Goal: Task Accomplishment & Management: Complete application form

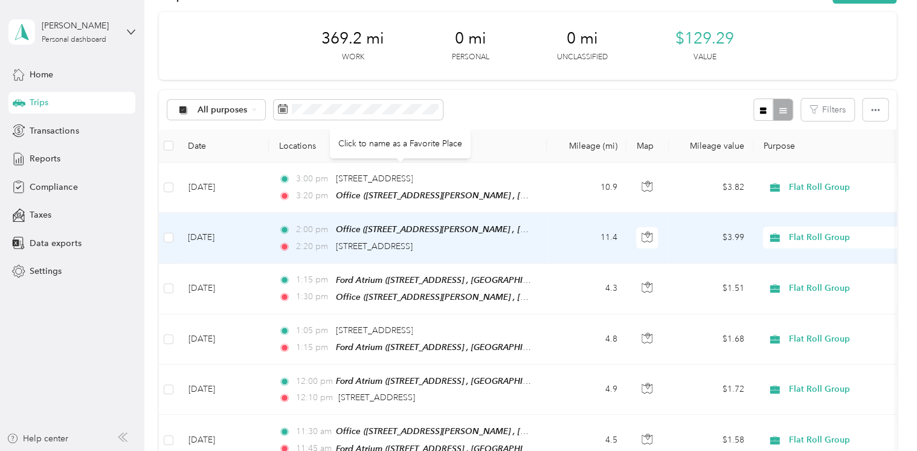
scroll to position [60, 0]
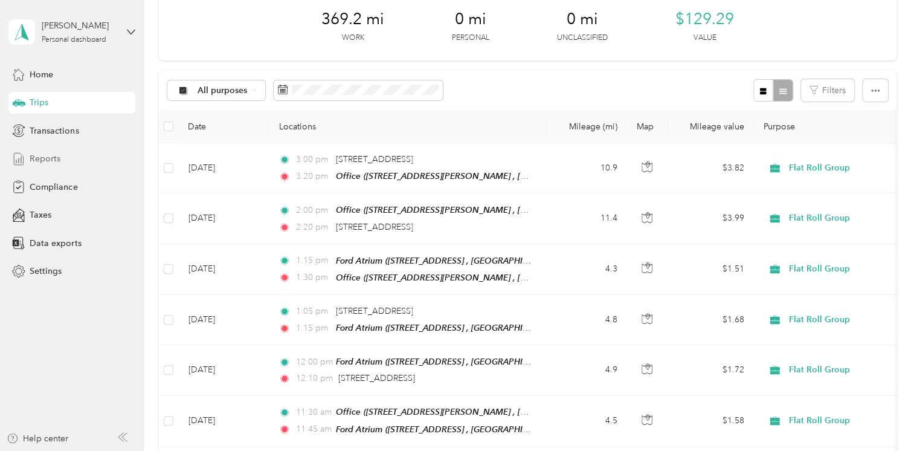
click at [44, 158] on span "Reports" at bounding box center [45, 158] width 31 height 13
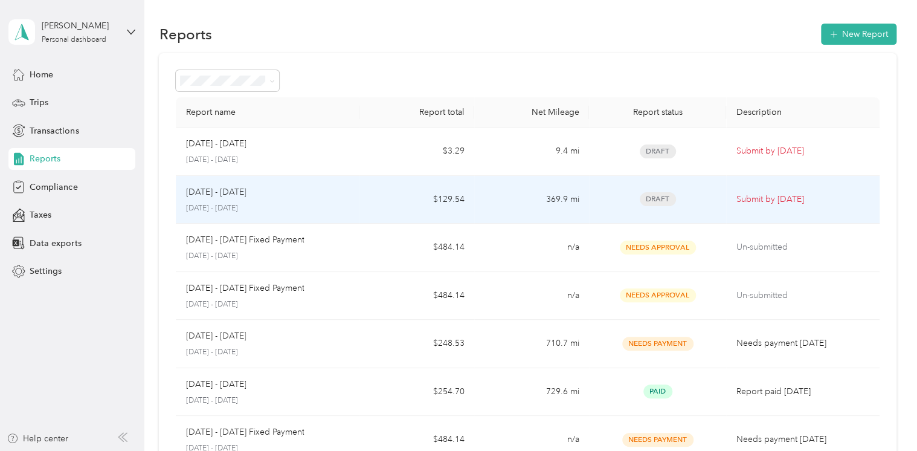
click at [234, 195] on p "[DATE] - [DATE]" at bounding box center [216, 192] width 60 height 13
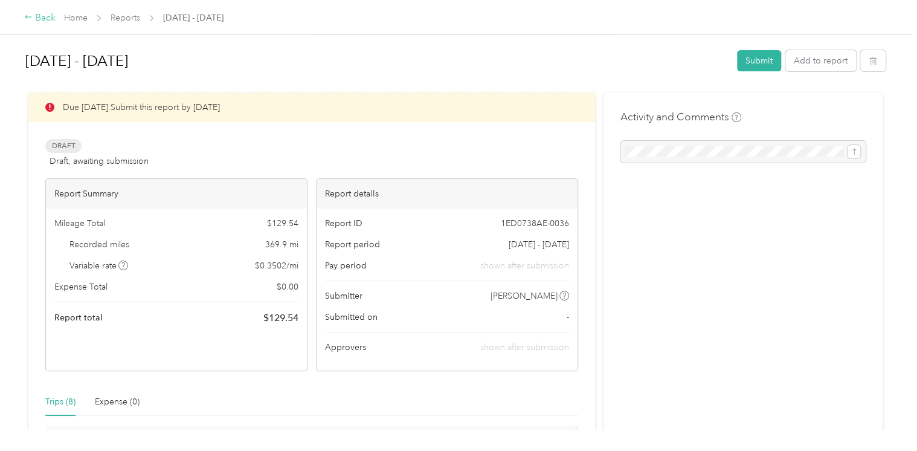
click at [41, 18] on div "Back" at bounding box center [39, 18] width 31 height 15
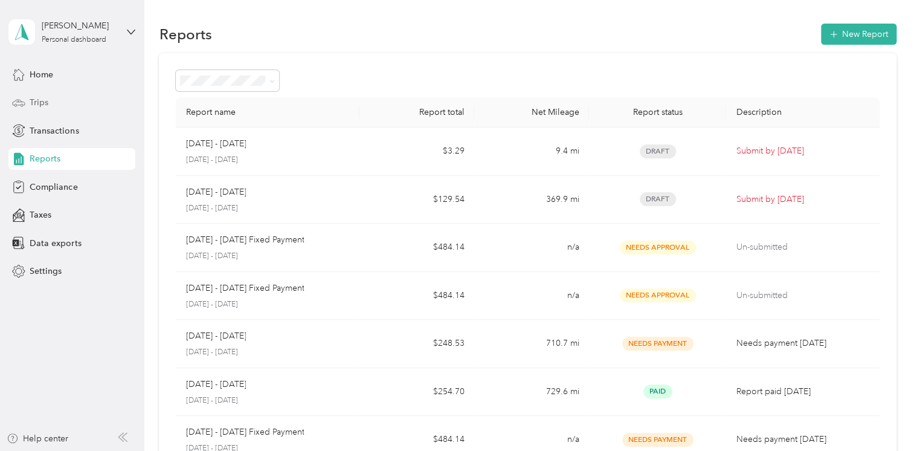
click at [44, 103] on span "Trips" at bounding box center [39, 102] width 19 height 13
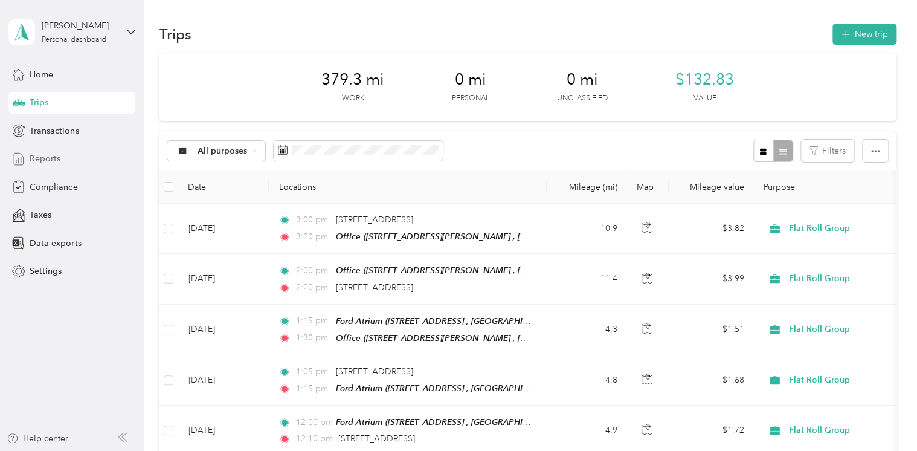
click at [48, 157] on span "Reports" at bounding box center [45, 158] width 31 height 13
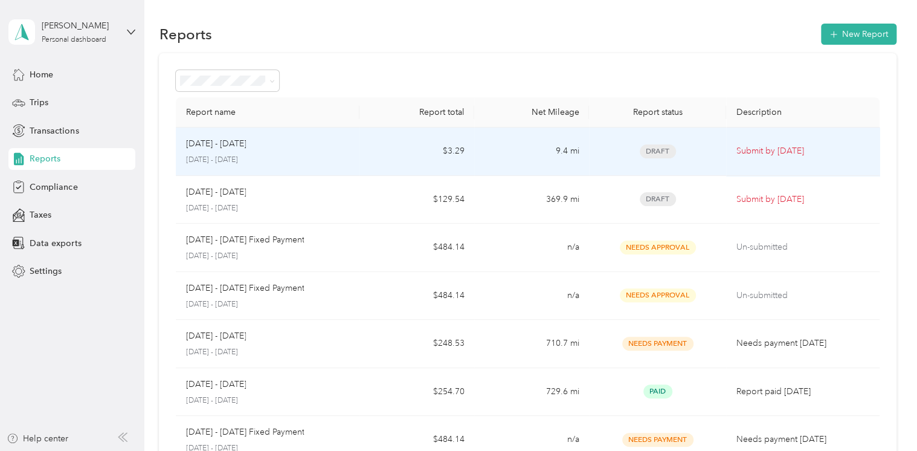
click at [239, 148] on p "[DATE] - [DATE]" at bounding box center [216, 143] width 60 height 13
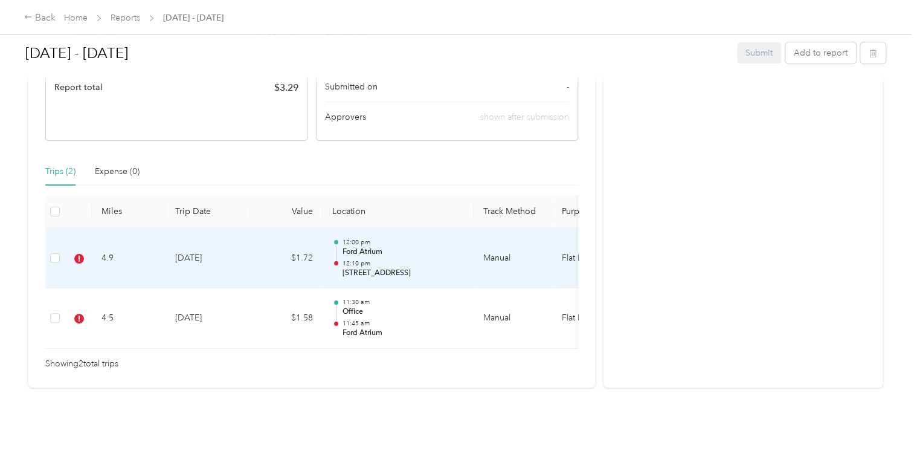
click at [194, 241] on td "[DATE]" at bounding box center [208, 258] width 85 height 60
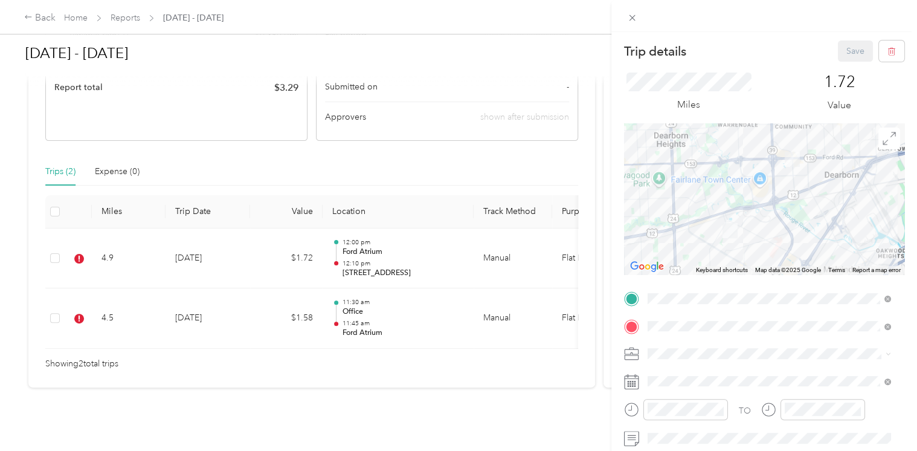
drag, startPoint x: 320, startPoint y: 335, endPoint x: 520, endPoint y: 347, distance: 200.4
click at [525, 347] on div "Trip details Save This trip cannot be edited because it is either under review,…" at bounding box center [458, 225] width 917 height 451
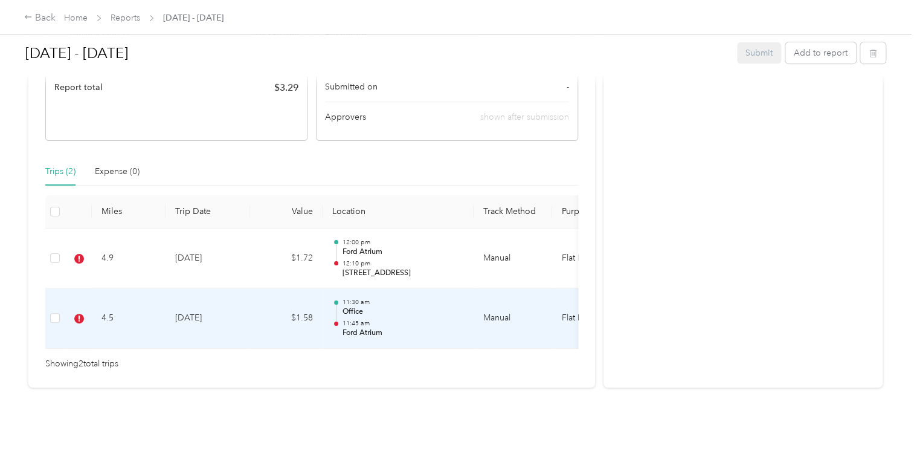
click at [196, 297] on td "[DATE]" at bounding box center [208, 318] width 85 height 60
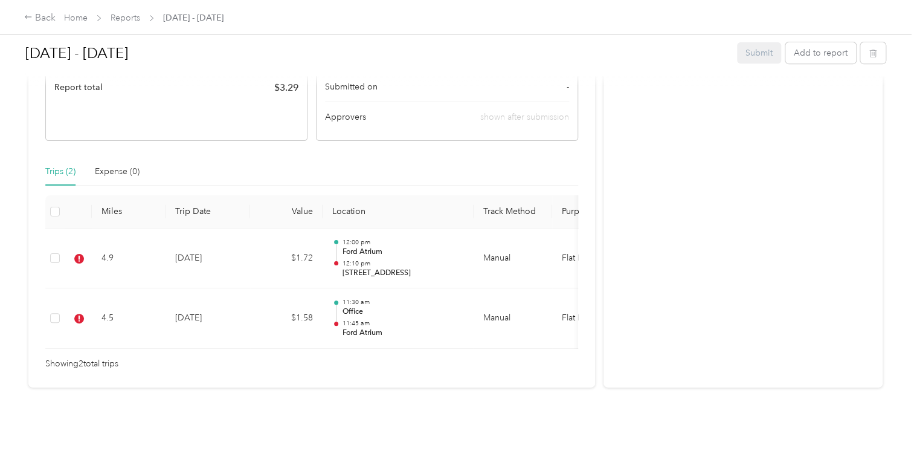
click at [196, 450] on div at bounding box center [455, 451] width 911 height 0
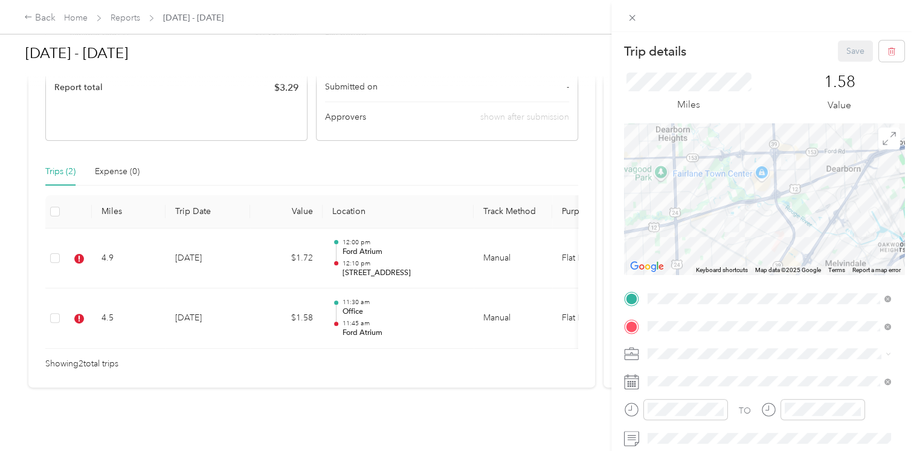
scroll to position [121, 0]
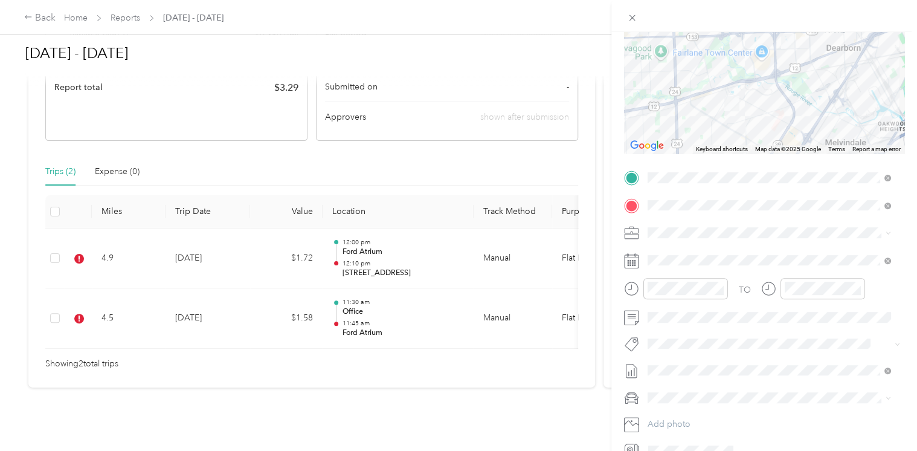
click at [632, 259] on icon at bounding box center [631, 260] width 15 height 15
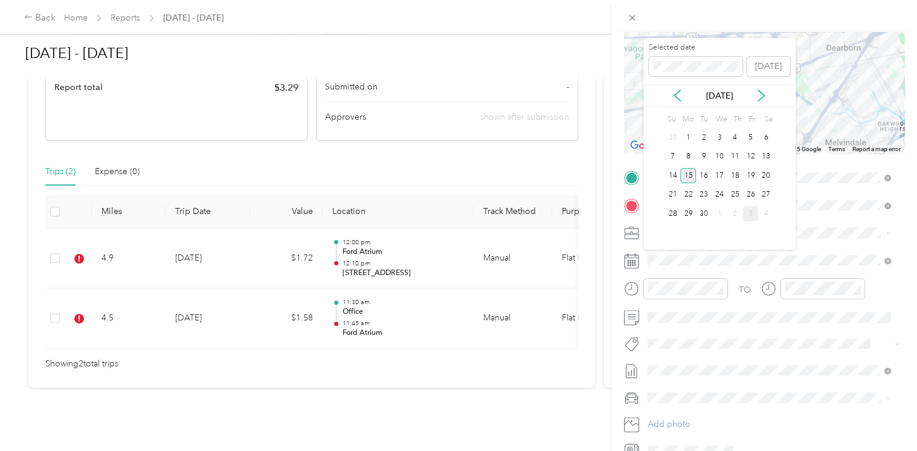
click at [693, 173] on div "15" at bounding box center [689, 175] width 16 height 15
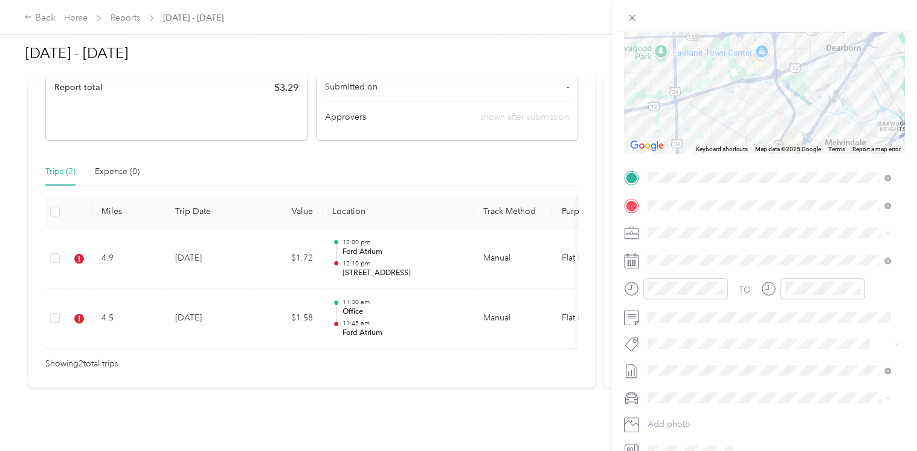
click at [677, 431] on li "[DATE] - [DATE] Draft" at bounding box center [770, 425] width 252 height 19
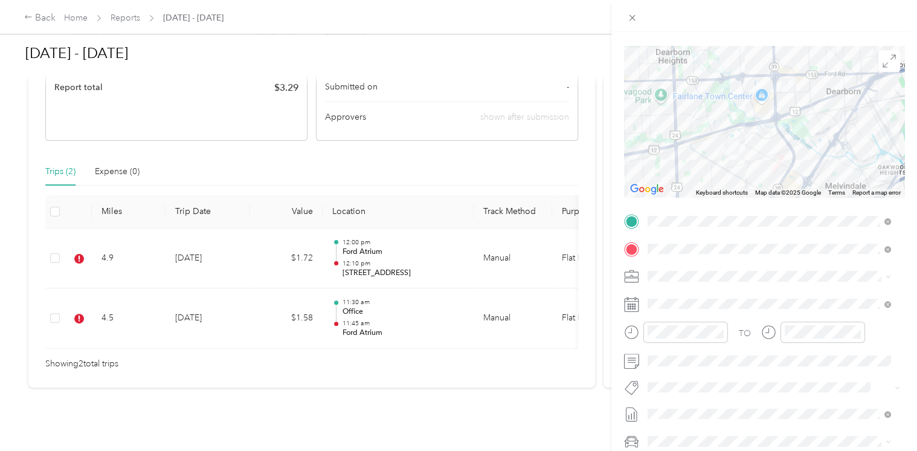
scroll to position [0, 0]
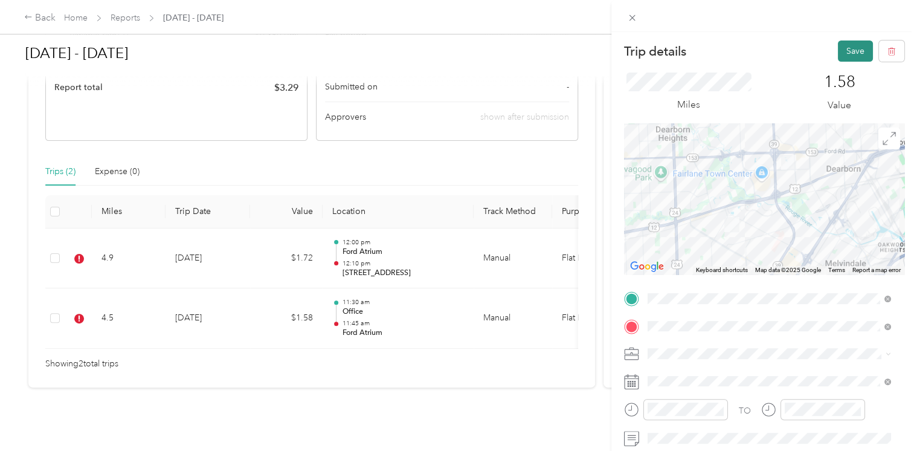
click at [856, 50] on button "Save" at bounding box center [855, 50] width 35 height 21
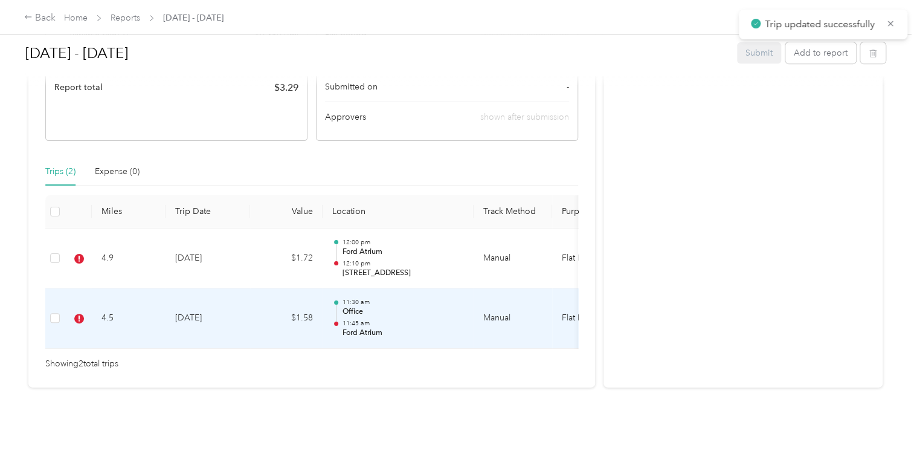
click at [183, 300] on td "[DATE]" at bounding box center [208, 318] width 85 height 60
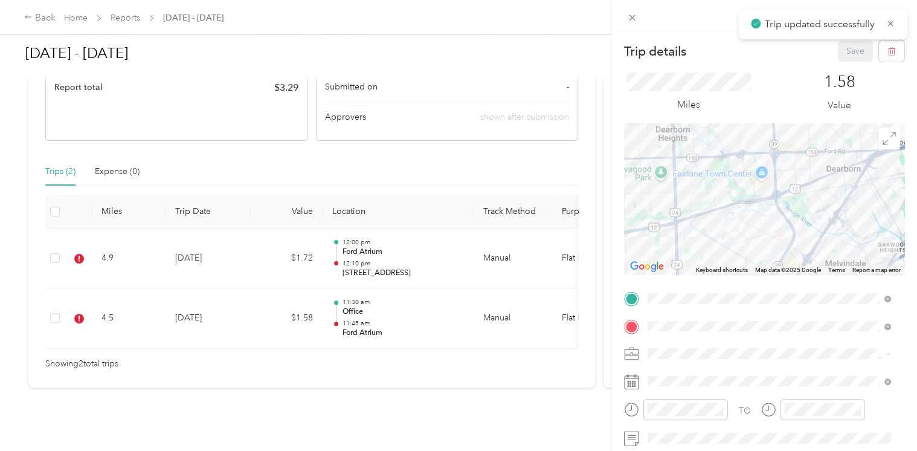
scroll to position [183, 0]
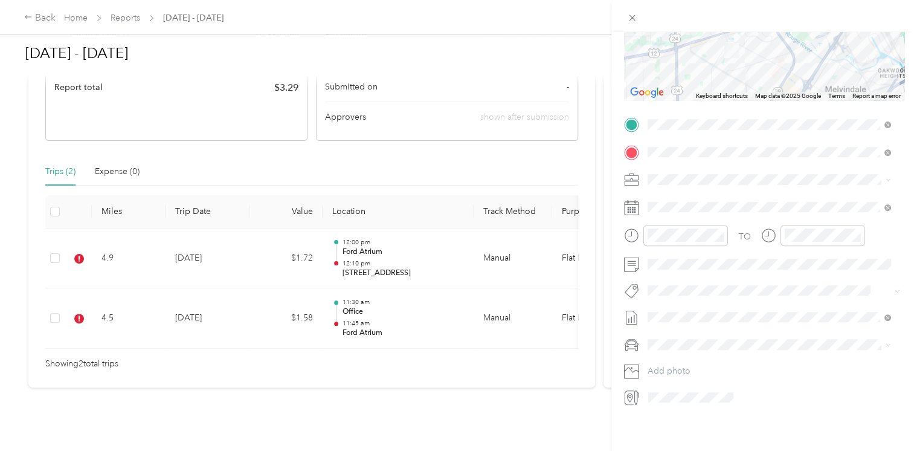
click at [493, 392] on div "Trip details Save This trip cannot be edited because it is either under review,…" at bounding box center [458, 225] width 917 height 451
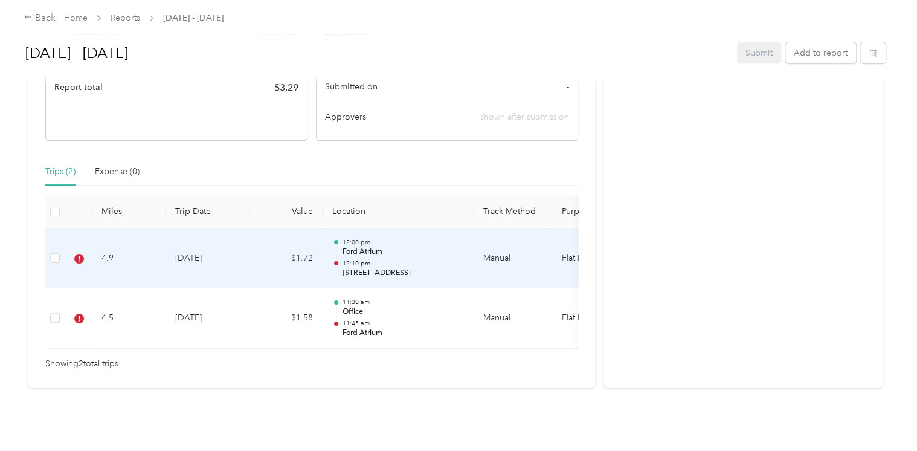
click at [189, 245] on td "[DATE]" at bounding box center [208, 258] width 85 height 60
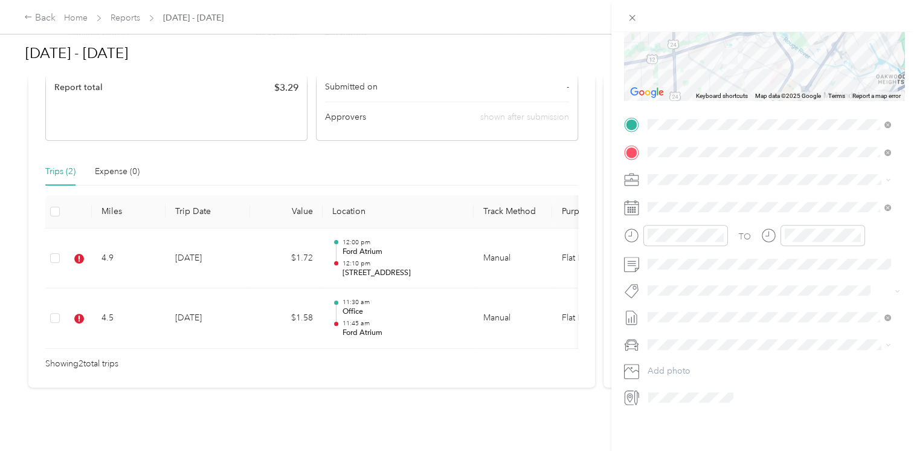
click at [711, 362] on span "[DATE] - [DATE] Draft" at bounding box center [769, 363] width 235 height 11
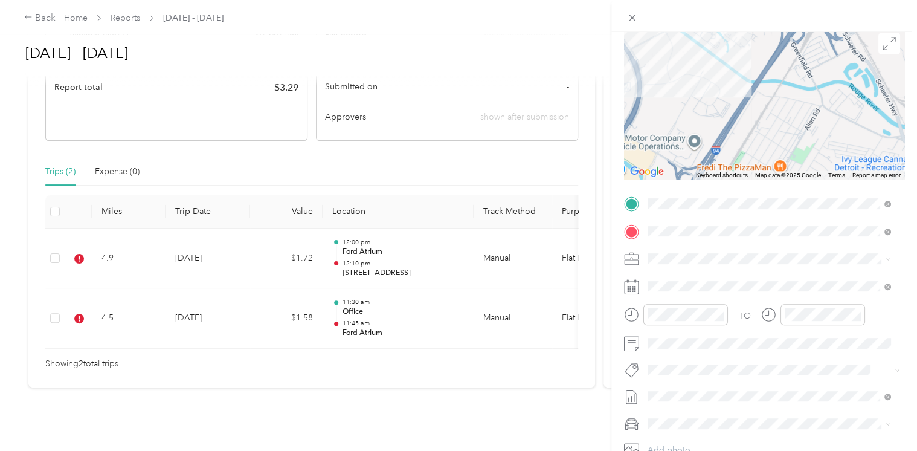
scroll to position [0, 0]
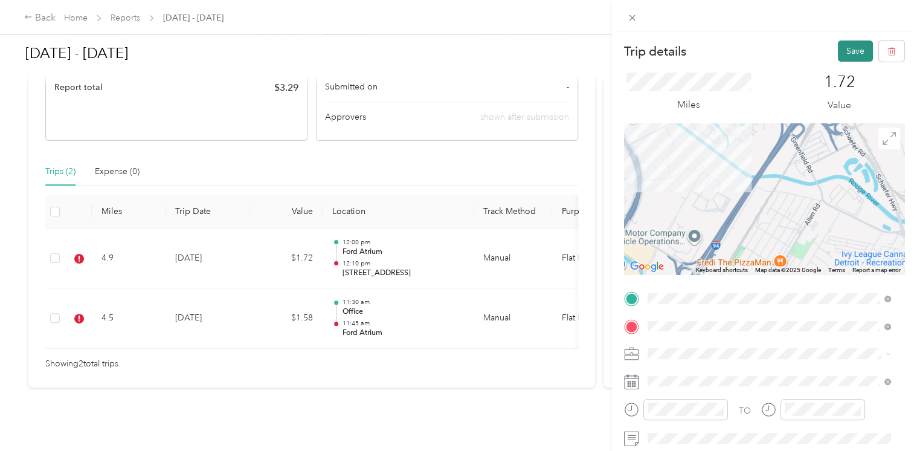
click at [847, 45] on button "Save" at bounding box center [855, 50] width 35 height 21
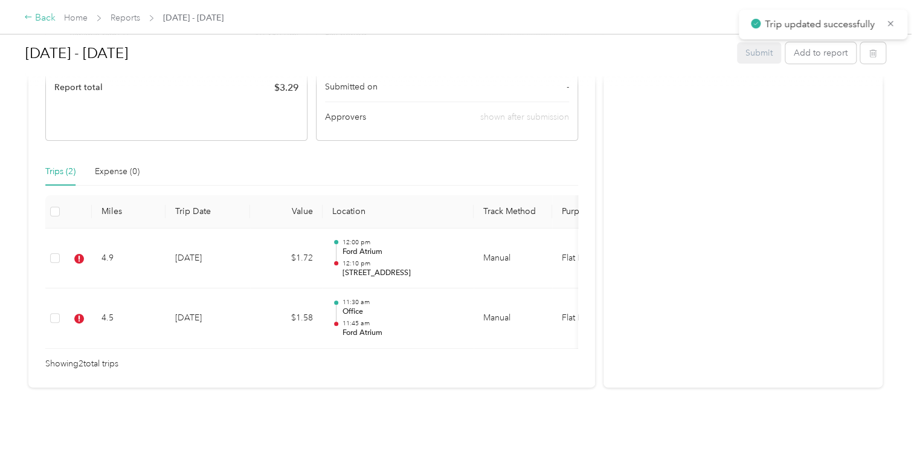
click at [34, 15] on div "Back" at bounding box center [39, 18] width 31 height 15
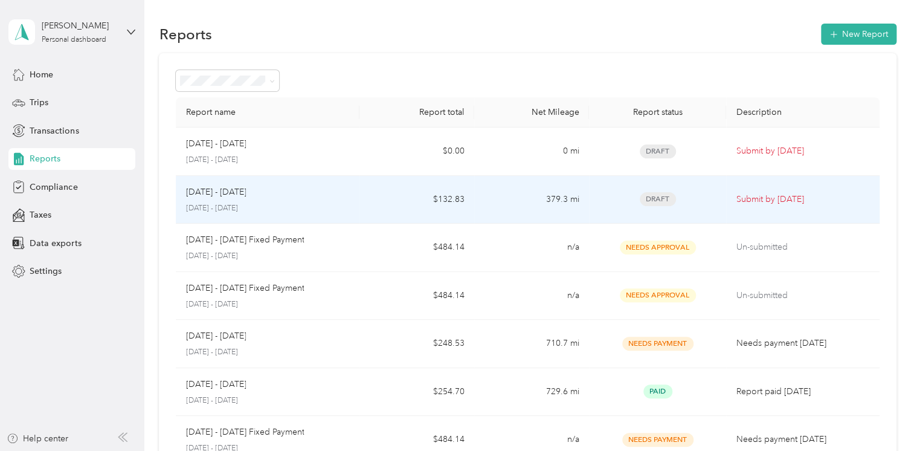
click at [216, 193] on p "[DATE] - [DATE]" at bounding box center [216, 192] width 60 height 13
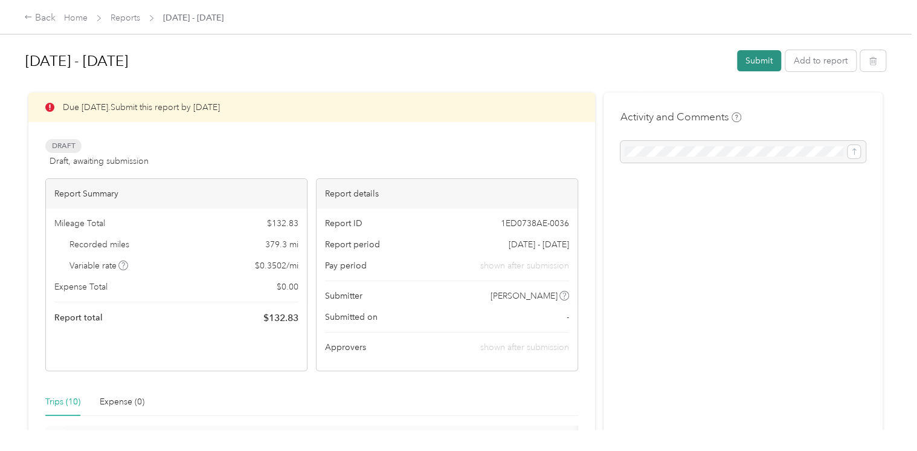
click at [752, 66] on button "Submit" at bounding box center [759, 60] width 44 height 21
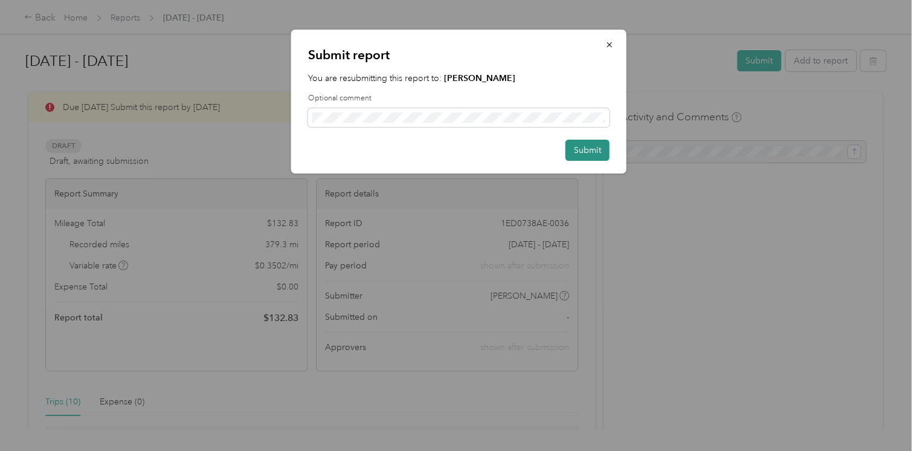
click at [592, 153] on button "Submit" at bounding box center [588, 150] width 44 height 21
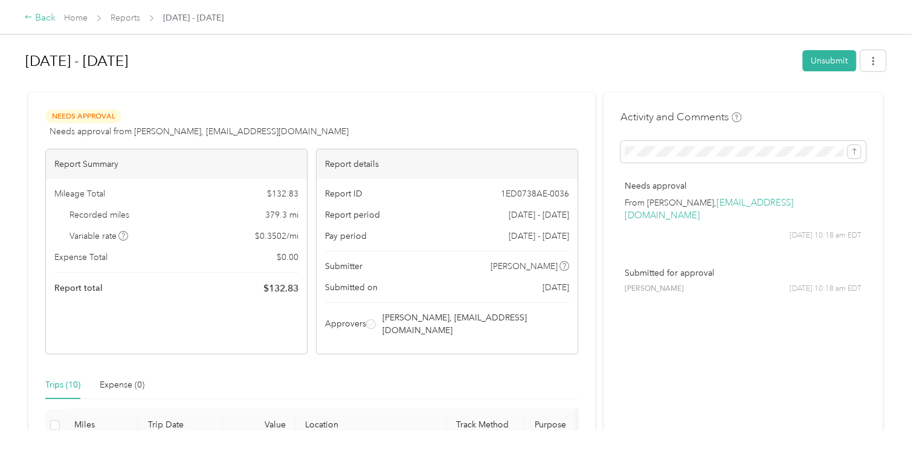
click at [47, 19] on div "Back" at bounding box center [39, 18] width 31 height 15
